Goal: Task Accomplishment & Management: Manage account settings

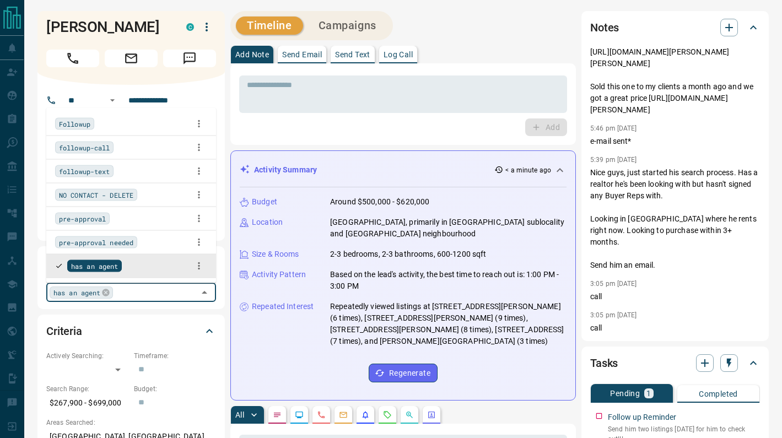
click at [137, 286] on input "text" at bounding box center [155, 292] width 78 height 12
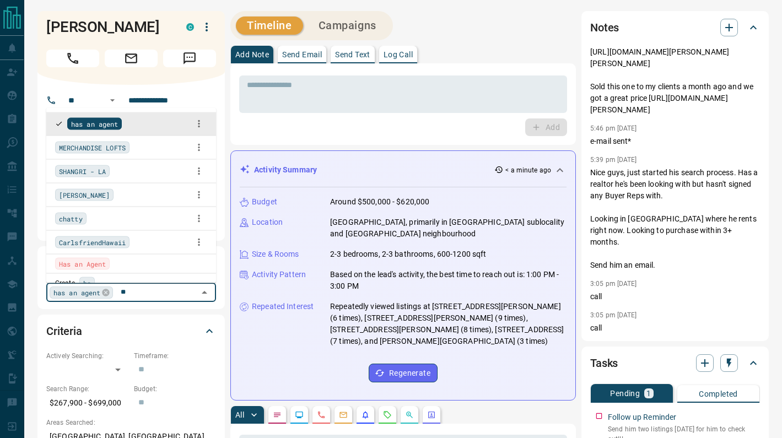
type input "*"
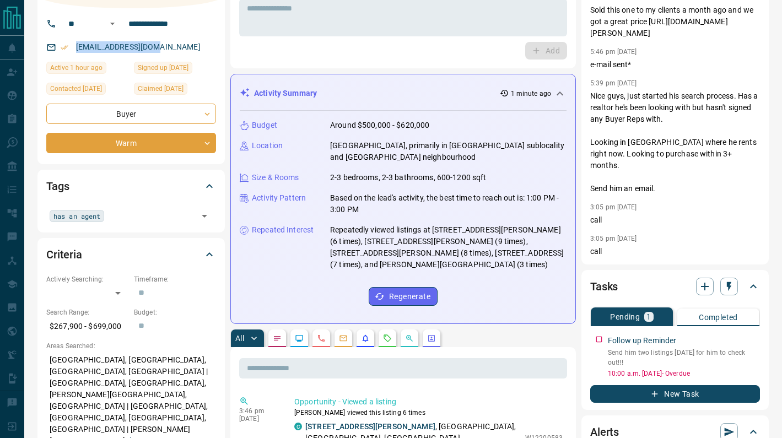
scroll to position [148, 0]
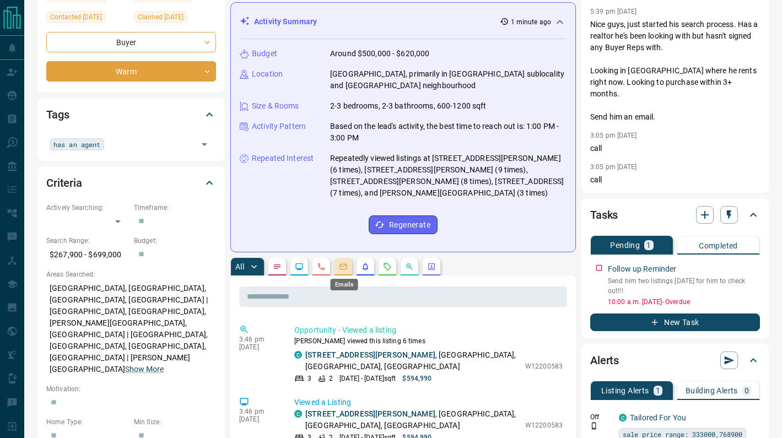
click at [341, 268] on icon "Emails" at bounding box center [343, 266] width 9 height 9
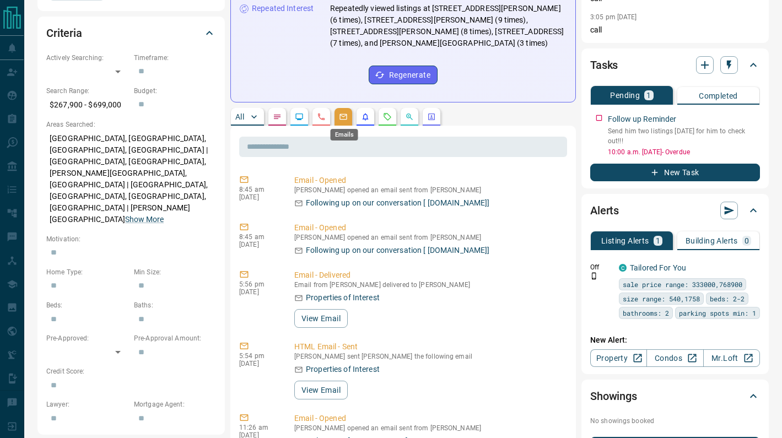
scroll to position [298, 0]
click at [316, 324] on button "View Email" at bounding box center [320, 318] width 53 height 19
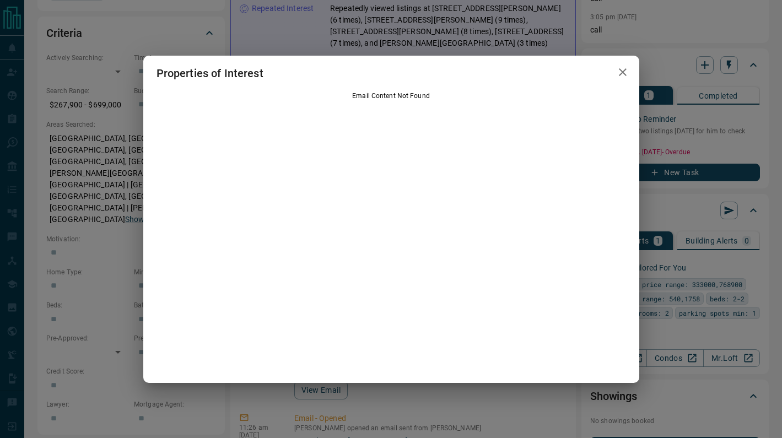
click at [623, 71] on icon "button" at bounding box center [623, 72] width 8 height 8
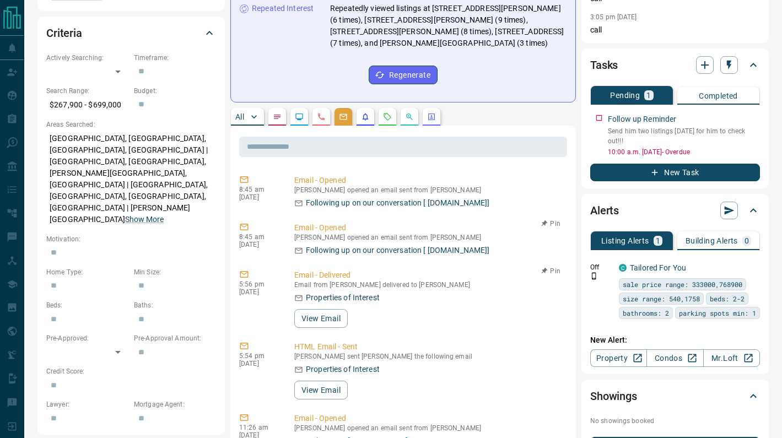
scroll to position [117, 0]
click at [319, 381] on button "View Email" at bounding box center [320, 390] width 53 height 19
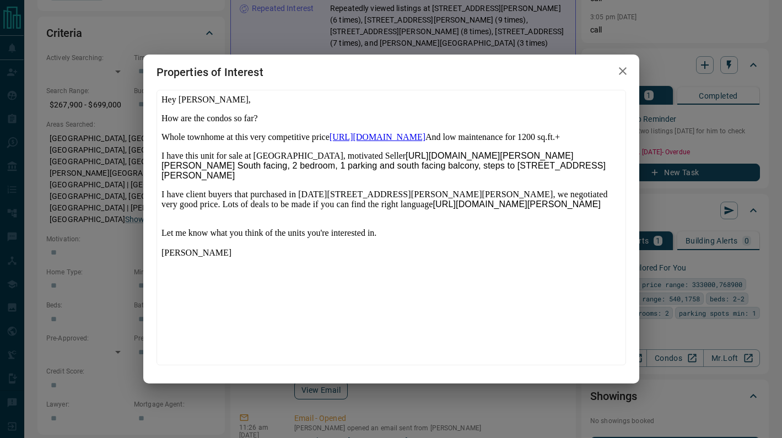
scroll to position [0, 0]
click at [623, 69] on icon "button" at bounding box center [622, 70] width 13 height 13
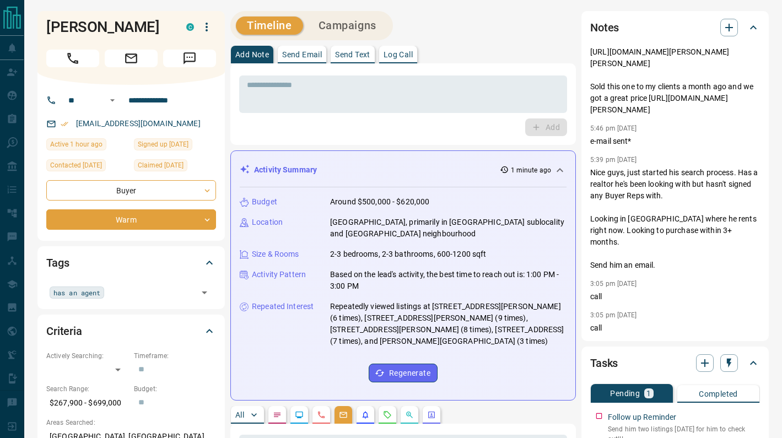
click at [418, 139] on div "* ​ Add" at bounding box center [402, 104] width 345 height 82
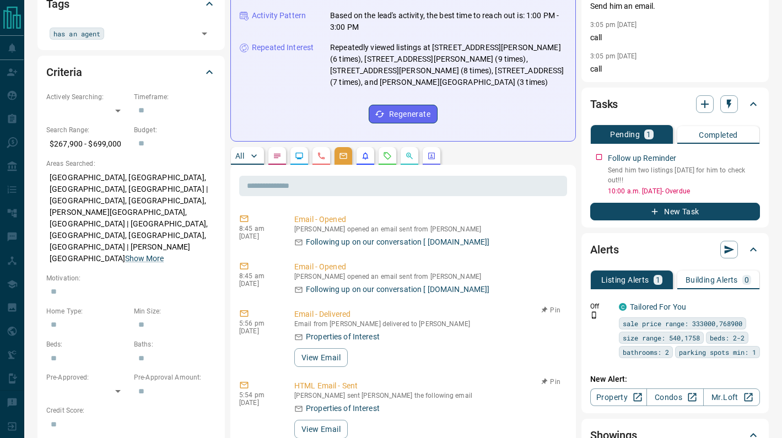
scroll to position [120, 0]
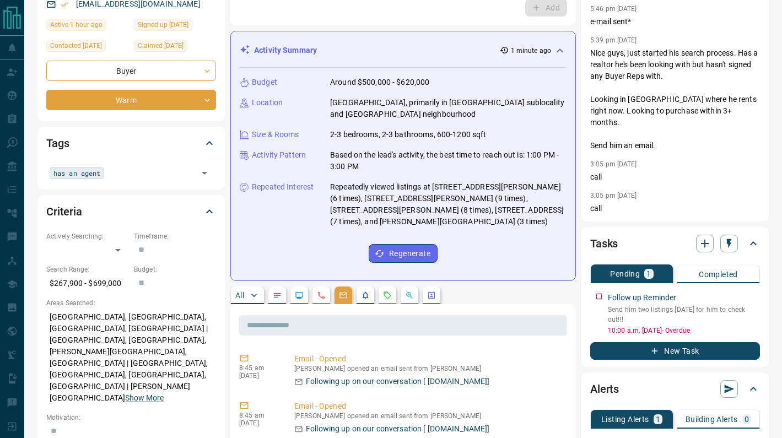
click at [240, 291] on p "All" at bounding box center [239, 295] width 9 height 8
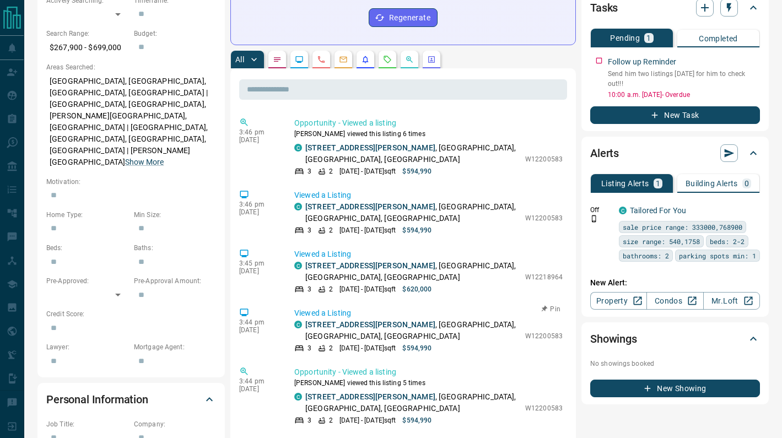
scroll to position [63, 0]
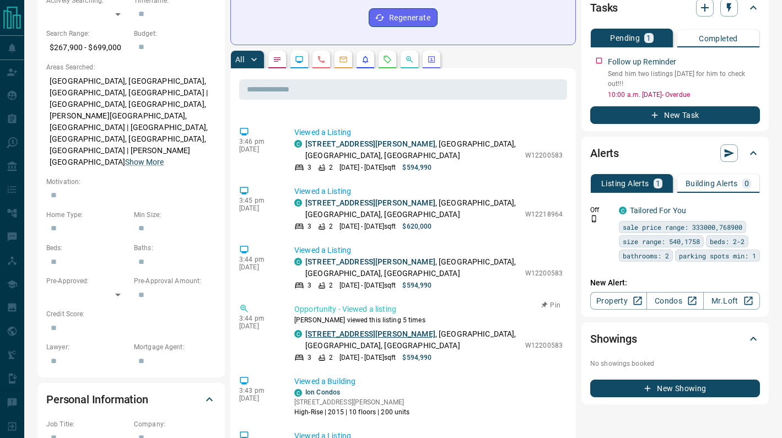
click at [358, 336] on link "[STREET_ADDRESS][PERSON_NAME]" at bounding box center [370, 333] width 130 height 9
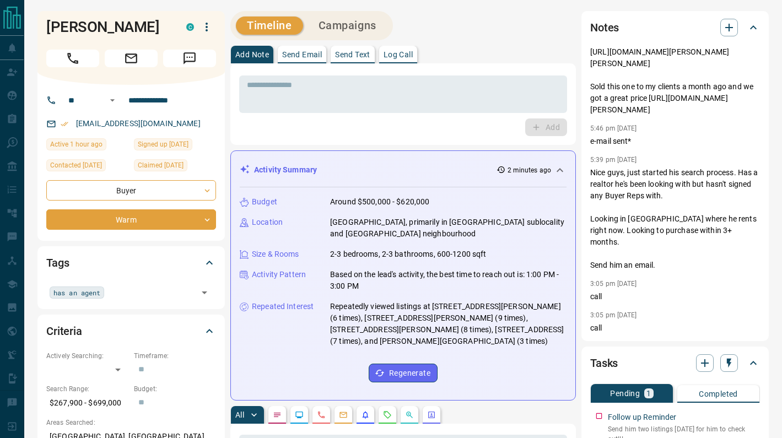
scroll to position [0, 0]
click at [132, 302] on div "Tags has an agent ​" at bounding box center [130, 277] width 187 height 62
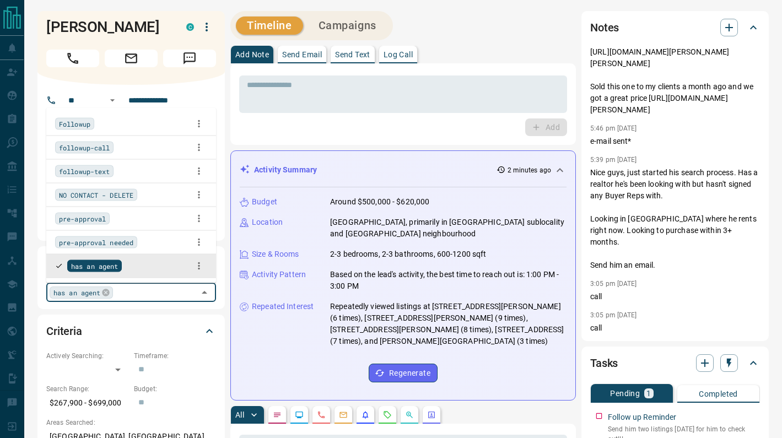
click at [132, 290] on input "text" at bounding box center [155, 292] width 78 height 12
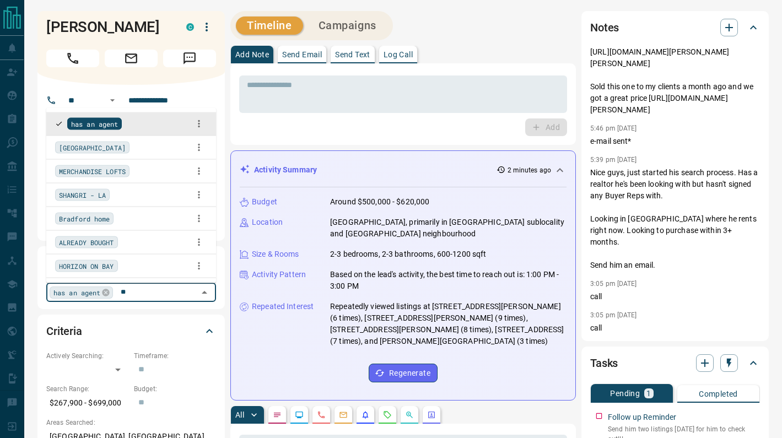
type input "***"
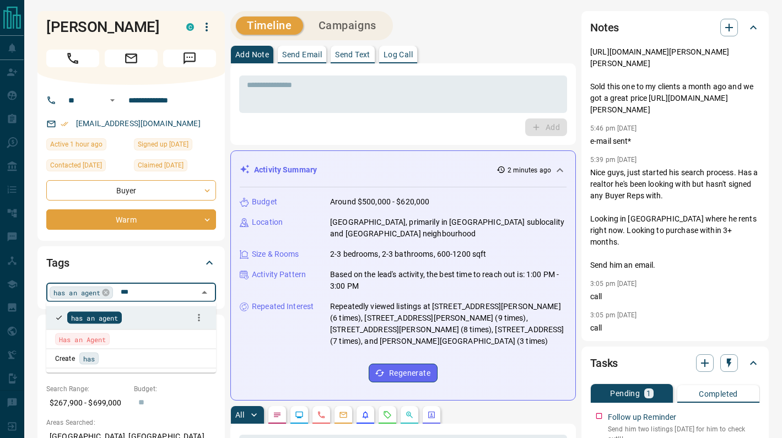
click at [86, 339] on span "Has an Agent" at bounding box center [82, 339] width 47 height 11
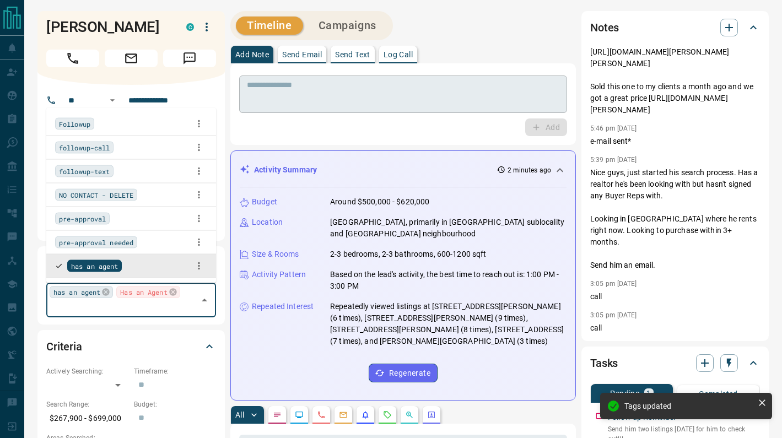
click at [339, 97] on textarea at bounding box center [403, 94] width 312 height 28
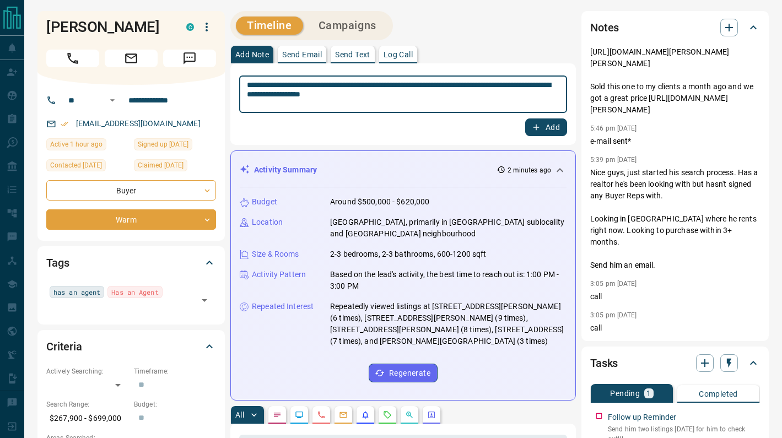
type textarea "**********"
click at [548, 132] on button "Add" at bounding box center [546, 127] width 42 height 18
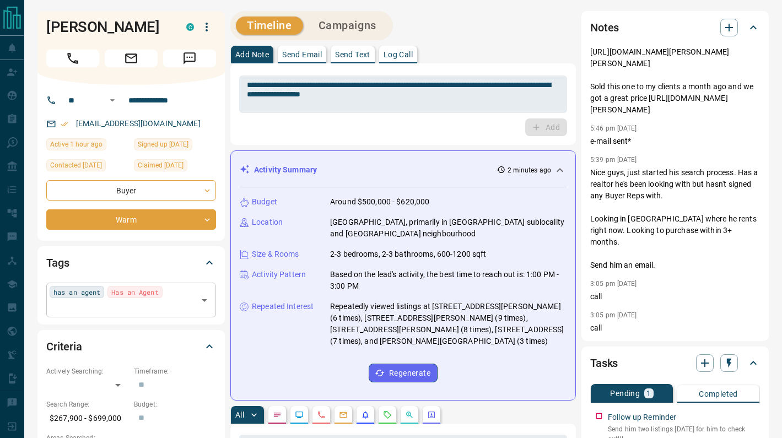
click at [100, 288] on span "has an agent" at bounding box center [76, 291] width 47 height 11
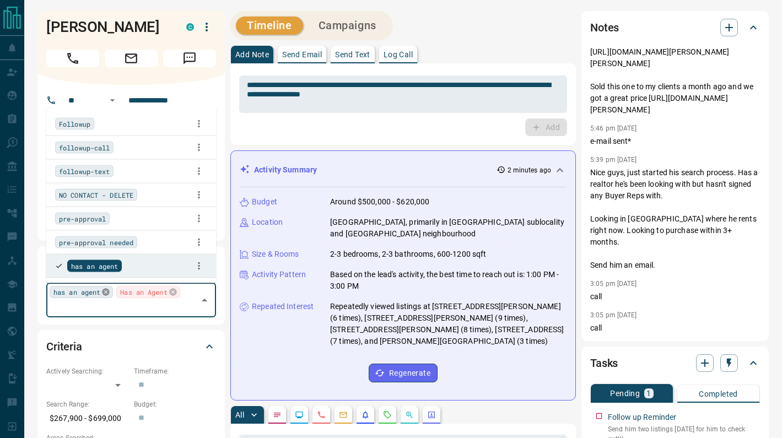
click at [107, 292] on icon at bounding box center [105, 292] width 9 height 9
